Goal: Understand process/instructions

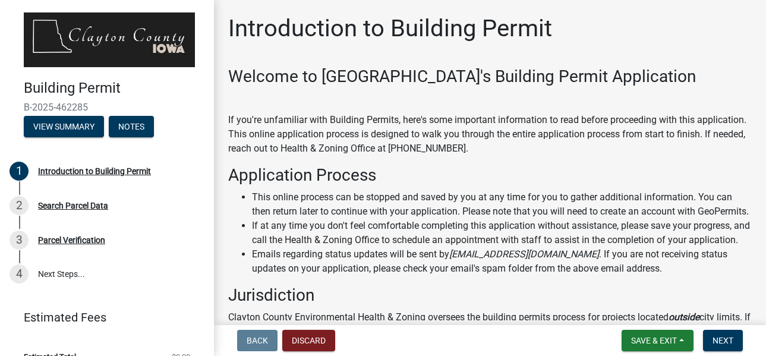
drag, startPoint x: 1512, startPoint y: 1, endPoint x: 541, endPoint y: 170, distance: 984.8
click at [541, 170] on h3 "Application Process" at bounding box center [489, 175] width 523 height 20
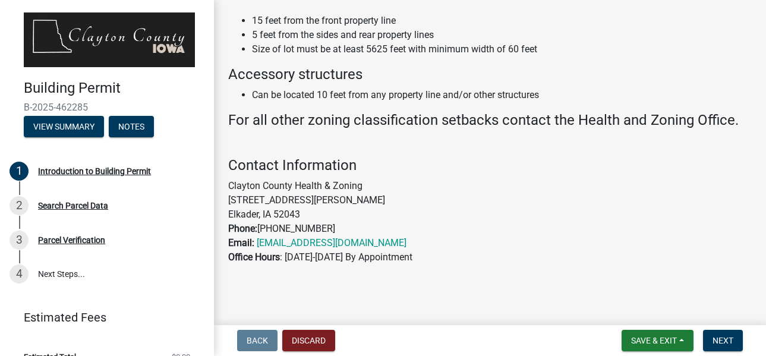
scroll to position [907, 0]
click at [727, 342] on span "Next" at bounding box center [722, 341] width 21 height 10
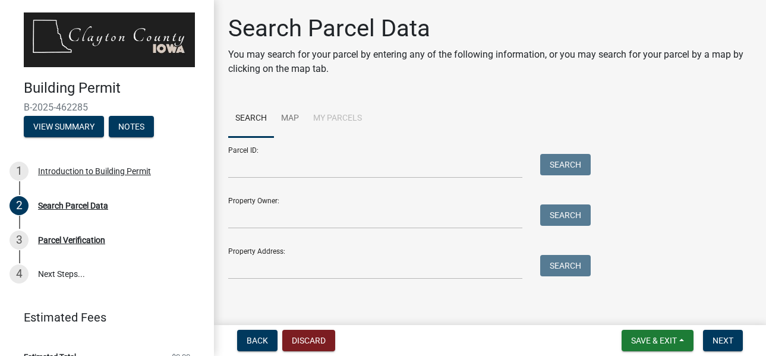
scroll to position [5, 0]
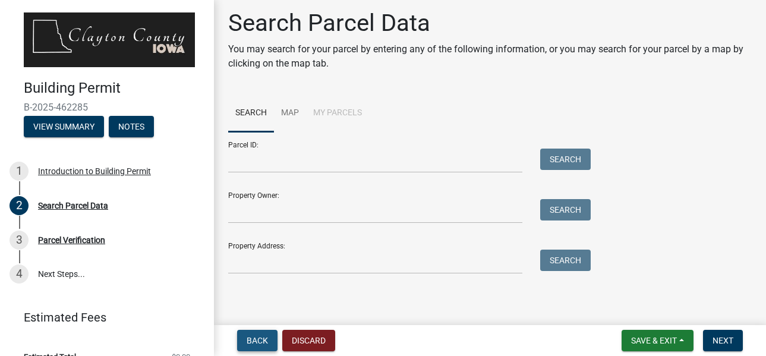
click at [254, 339] on span "Back" at bounding box center [257, 341] width 21 height 10
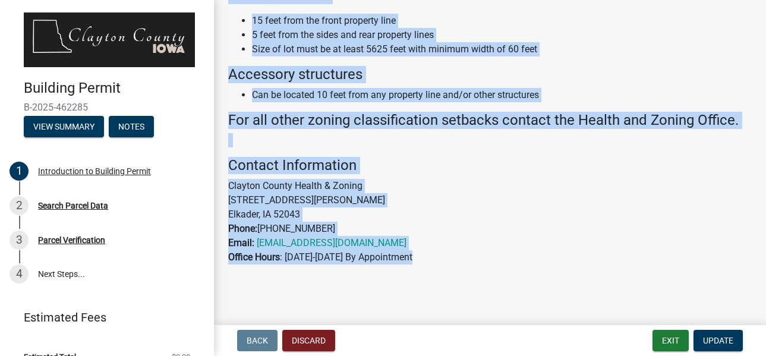
scroll to position [907, 0]
drag, startPoint x: 224, startPoint y: 29, endPoint x: 744, endPoint y: 331, distance: 602.0
click at [744, 331] on wm-app "Building Permit B-2025-462285 View Summary Notes 1 Introduction to Building Per…" at bounding box center [383, 178] width 766 height 356
copy div "Introduction to Building Permit Welcome to Clayton County's Building Permit App…"
click at [641, 263] on p "Clayton County Health & Zoning 600 Gunder Rd NE — Suite 12 Elkader, IA 52043 Ph…" at bounding box center [489, 222] width 523 height 86
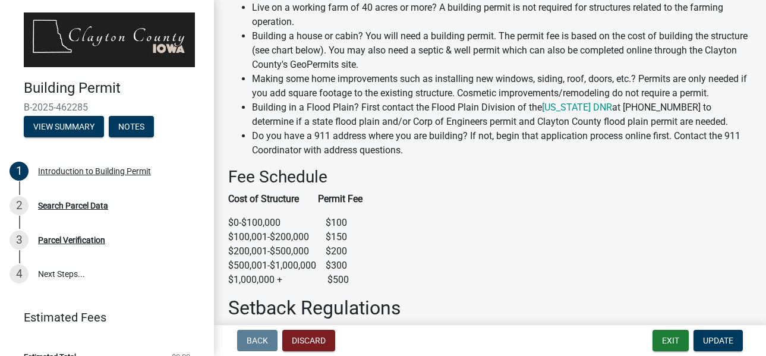
scroll to position [0, 0]
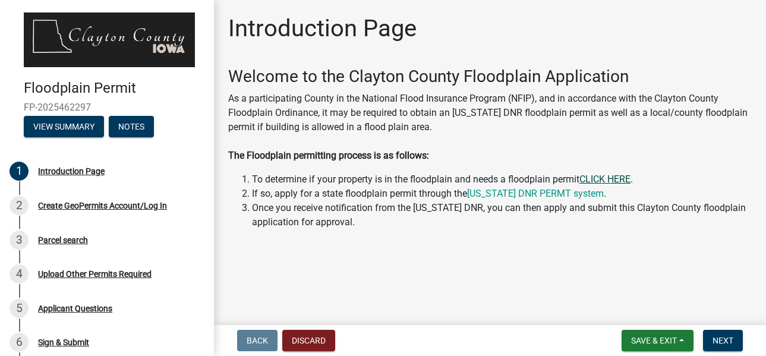
click at [614, 178] on link "CLICK HERE" at bounding box center [604, 178] width 51 height 11
click at [520, 194] on link "Iowa DNR PERMT system" at bounding box center [535, 193] width 137 height 11
